Goal: Information Seeking & Learning: Learn about a topic

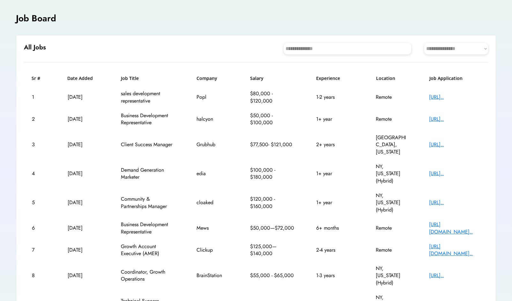
scroll to position [33, 0]
click at [433, 51] on select "**********" at bounding box center [456, 48] width 64 height 11
select select "********"
click at [424, 43] on select "**********" at bounding box center [456, 48] width 64 height 11
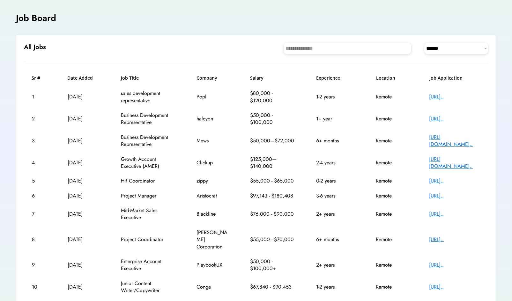
click at [439, 237] on div "[URL].." at bounding box center [454, 239] width 51 height 7
click at [446, 136] on div "[URL][DOMAIN_NAME].." at bounding box center [454, 141] width 51 height 14
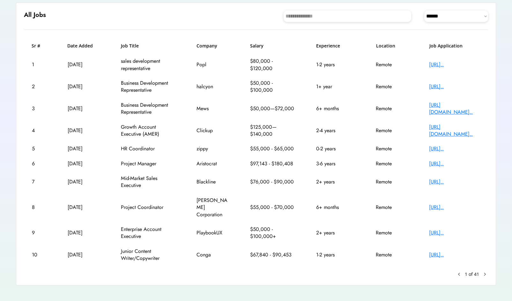
click at [484, 271] on text "chevron_right" at bounding box center [484, 274] width 6 height 6
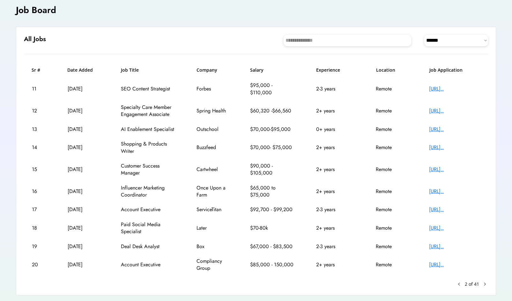
scroll to position [40, 0]
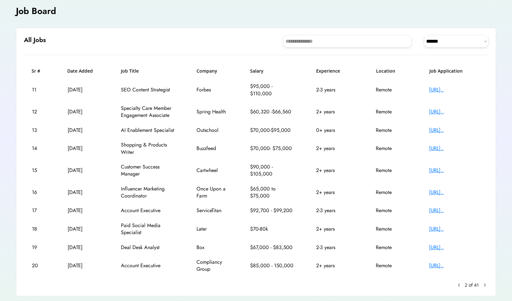
click at [362, 170] on div "15 [DATE] Customer Success Manager Cartwheel $90,000 - $105,000 2+ years Remote…" at bounding box center [256, 171] width 464 height 22
click at [483, 287] on text "chevron_right" at bounding box center [484, 285] width 6 height 6
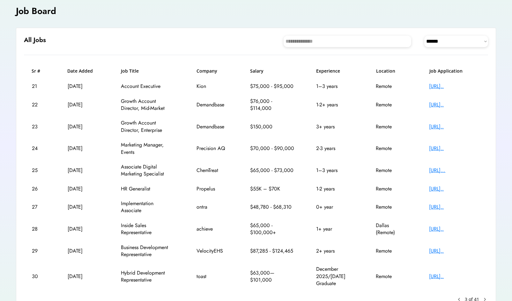
scroll to position [73, 0]
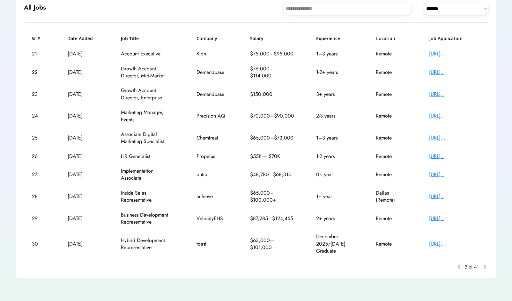
click at [484, 266] on text "chevron_right" at bounding box center [484, 267] width 6 height 6
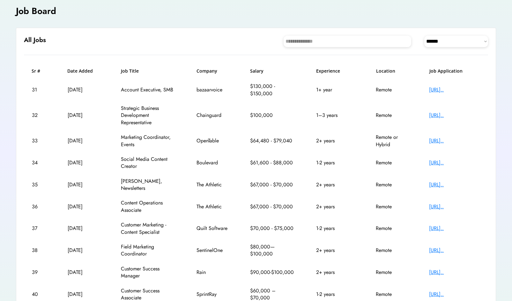
scroll to position [80, 0]
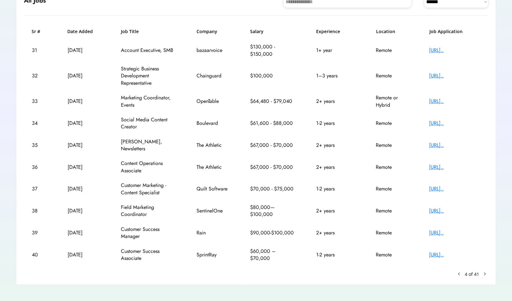
click at [458, 271] on text "keyboard_arrow_left" at bounding box center [459, 274] width 6 height 6
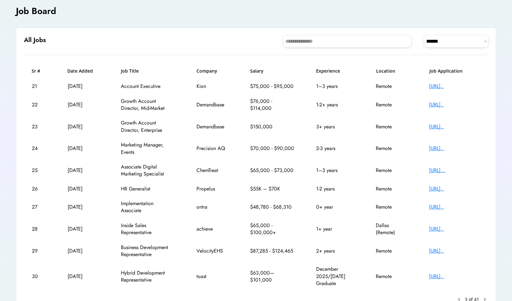
scroll to position [73, 0]
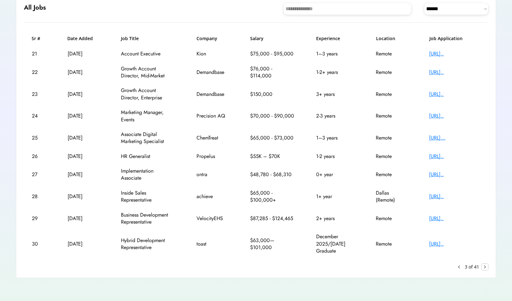
click at [488, 268] on text "chevron_right" at bounding box center [484, 267] width 6 height 6
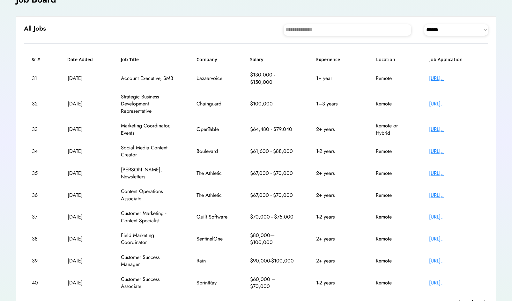
scroll to position [54, 0]
